Goal: Task Accomplishment & Management: Manage account settings

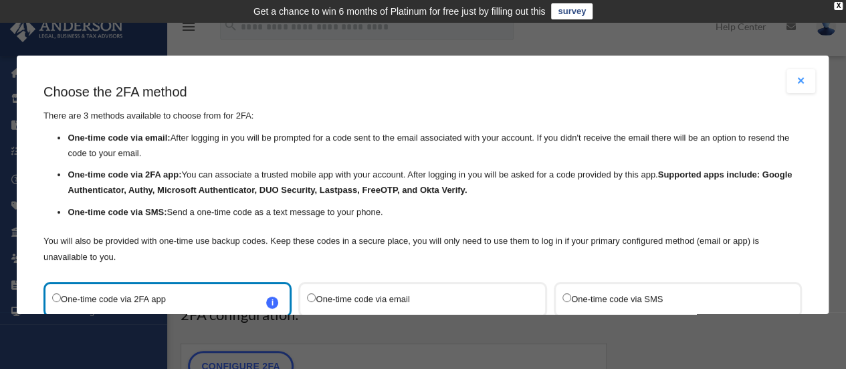
click at [591, 295] on label "One-time code via SMS" at bounding box center [671, 299] width 217 height 18
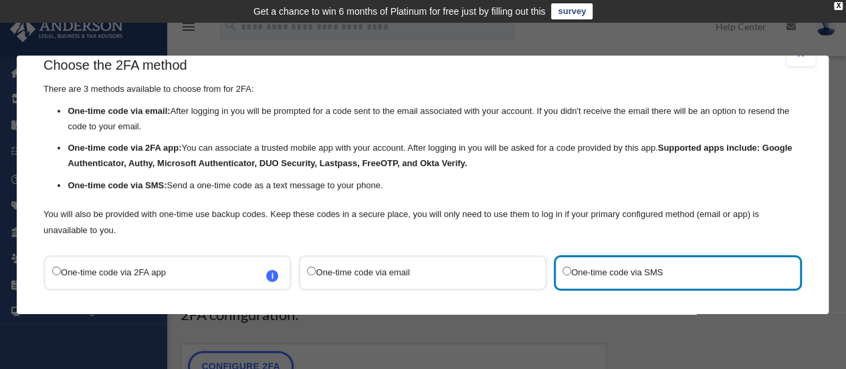
scroll to position [129, 0]
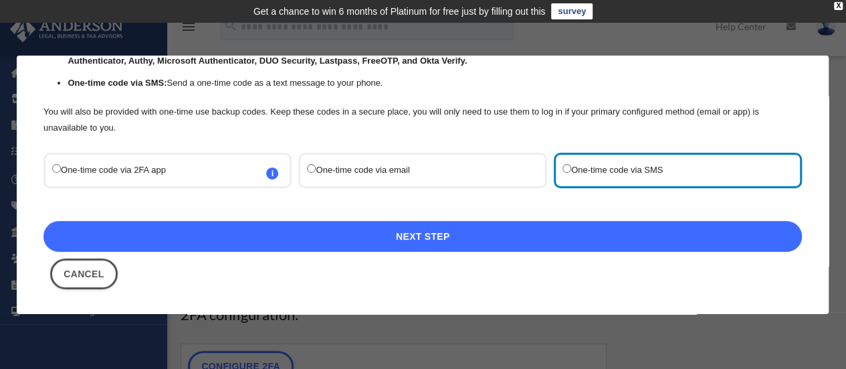
click at [407, 232] on link "Next Step" at bounding box center [422, 236] width 759 height 31
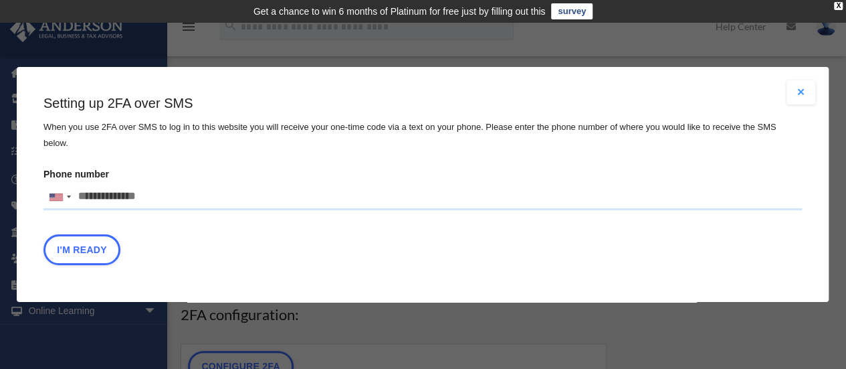
click at [149, 189] on input "Phone number [GEOGRAPHIC_DATA] +1 [GEOGRAPHIC_DATA] +44 [GEOGRAPHIC_DATA] (‫[GE…" at bounding box center [422, 196] width 759 height 27
type input "**********"
click at [100, 242] on button "I'm Ready" at bounding box center [81, 249] width 77 height 31
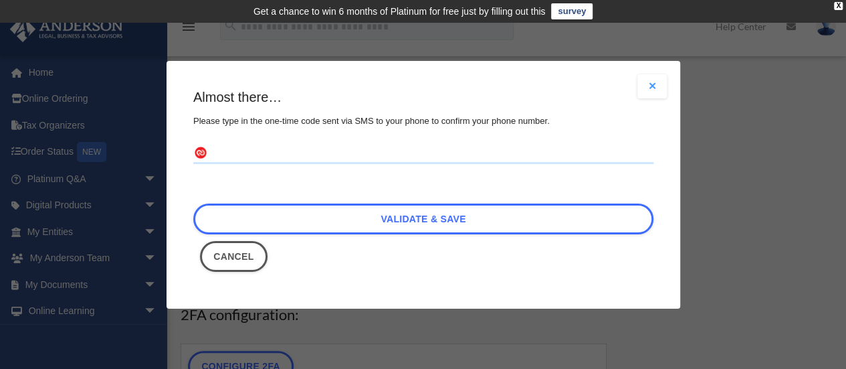
click at [279, 153] on input "text" at bounding box center [423, 152] width 460 height 21
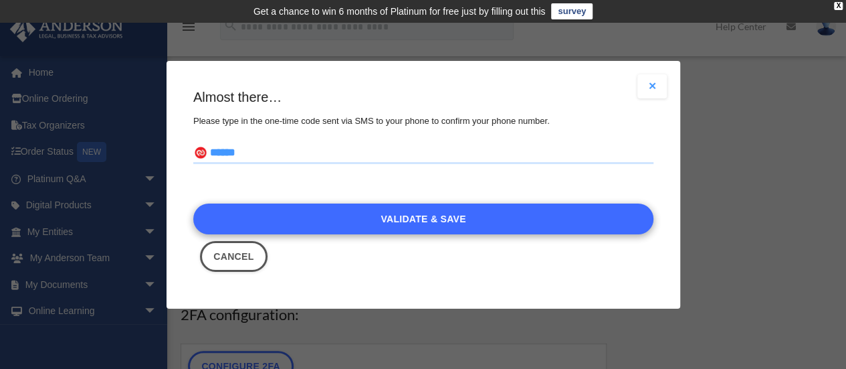
type input "******"
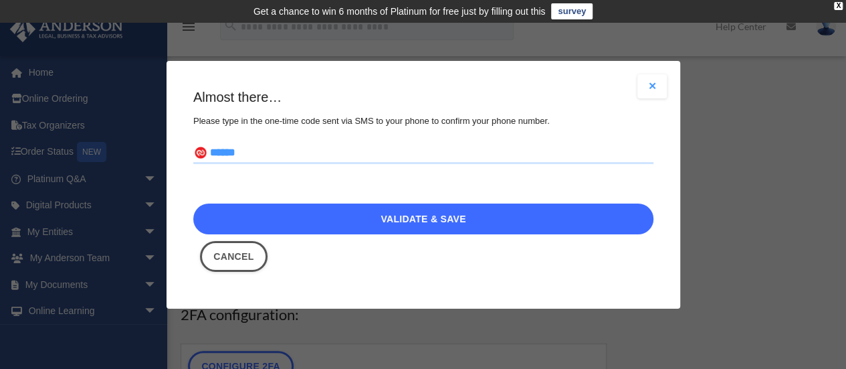
click at [415, 217] on link "Validate & Save" at bounding box center [423, 218] width 460 height 31
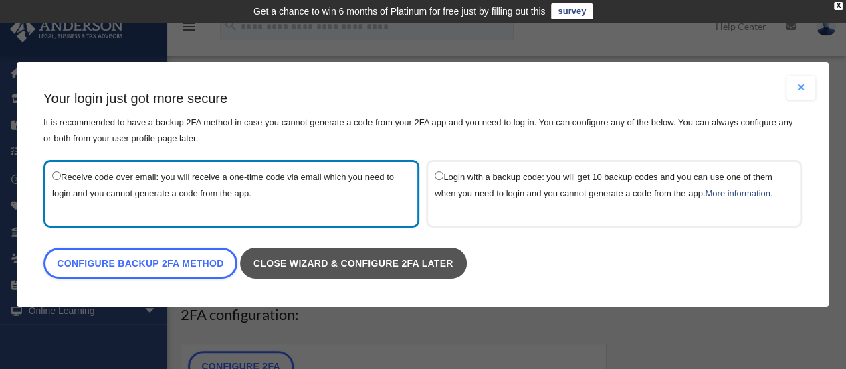
click at [330, 261] on link "Close wizard & configure 2FA later" at bounding box center [353, 263] width 227 height 31
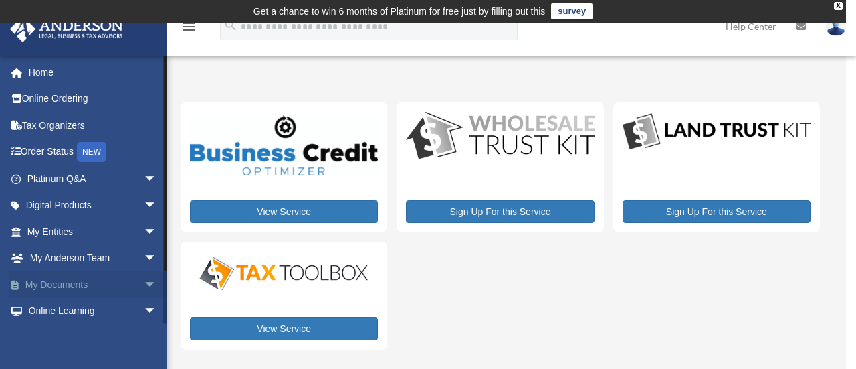
click at [68, 284] on link "My Documents arrow_drop_down" at bounding box center [93, 284] width 168 height 27
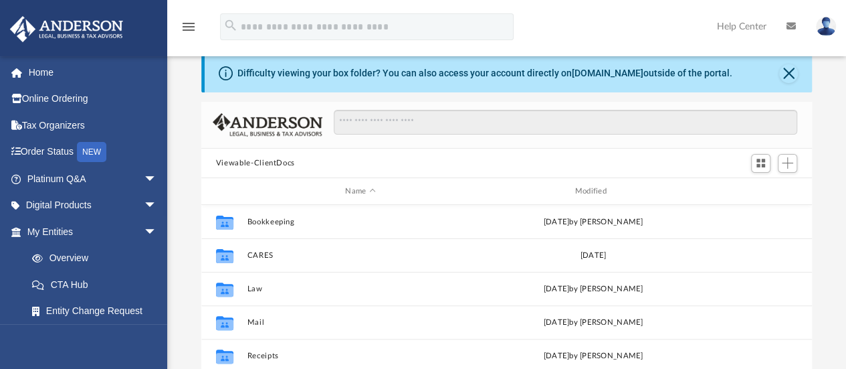
scroll to position [27, 0]
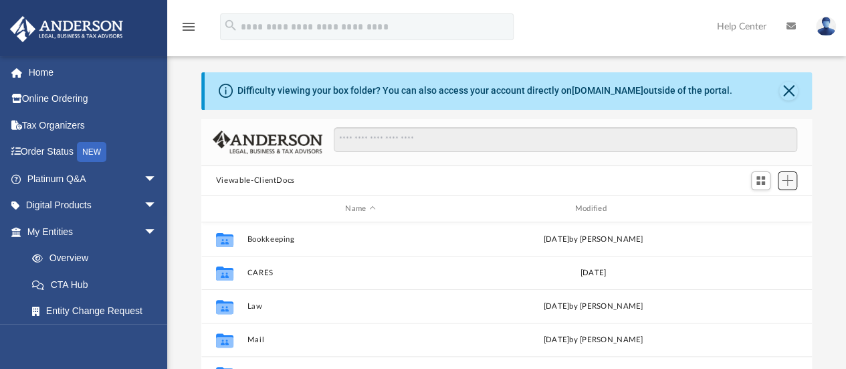
click at [785, 183] on span "Add" at bounding box center [787, 180] width 11 height 11
